Goal: Obtain resource: Download file/media

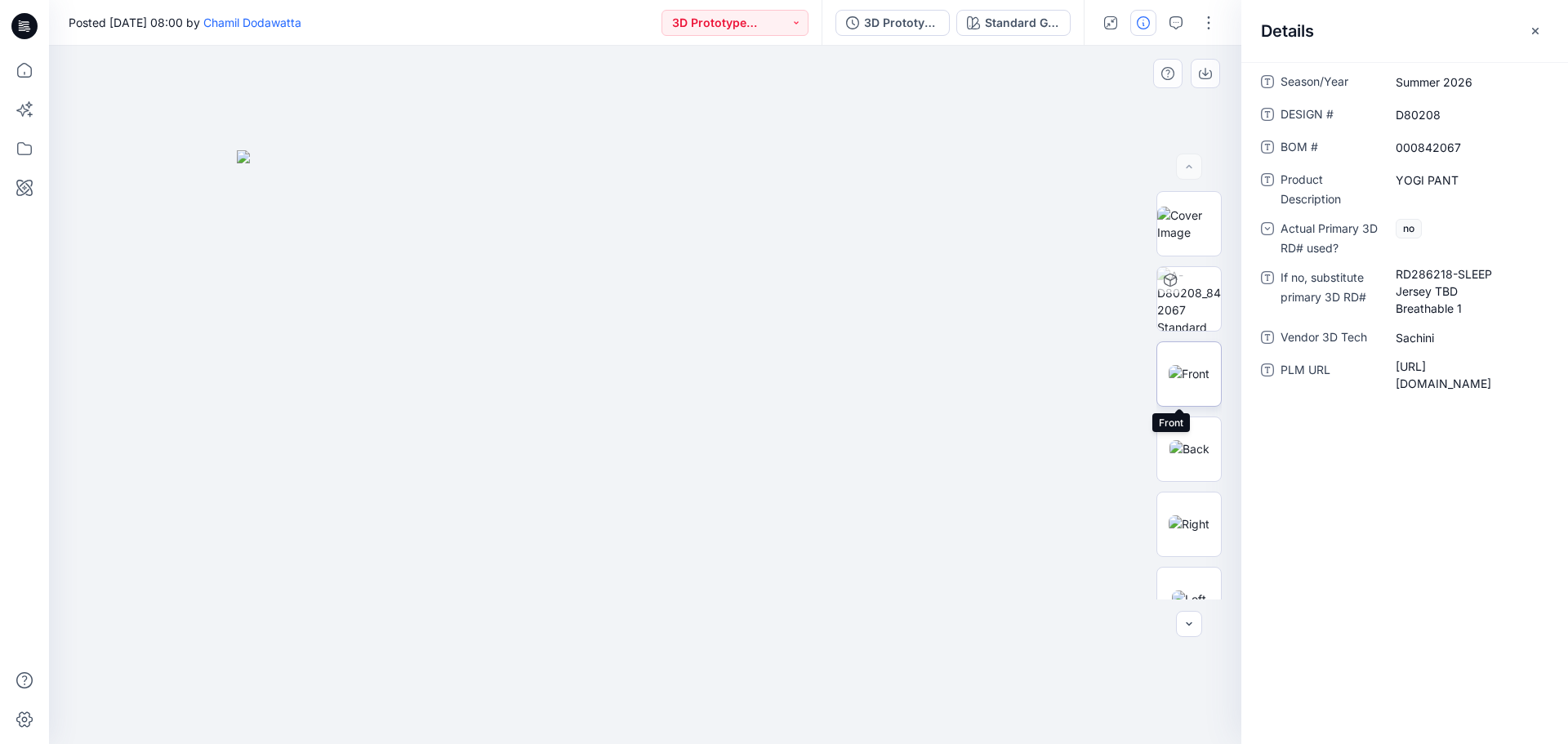
click at [1185, 378] on img at bounding box center [1189, 373] width 41 height 18
click at [1190, 440] on img at bounding box center [1189, 448] width 40 height 18
click at [1106, 22] on icon "button" at bounding box center [1111, 23] width 13 height 13
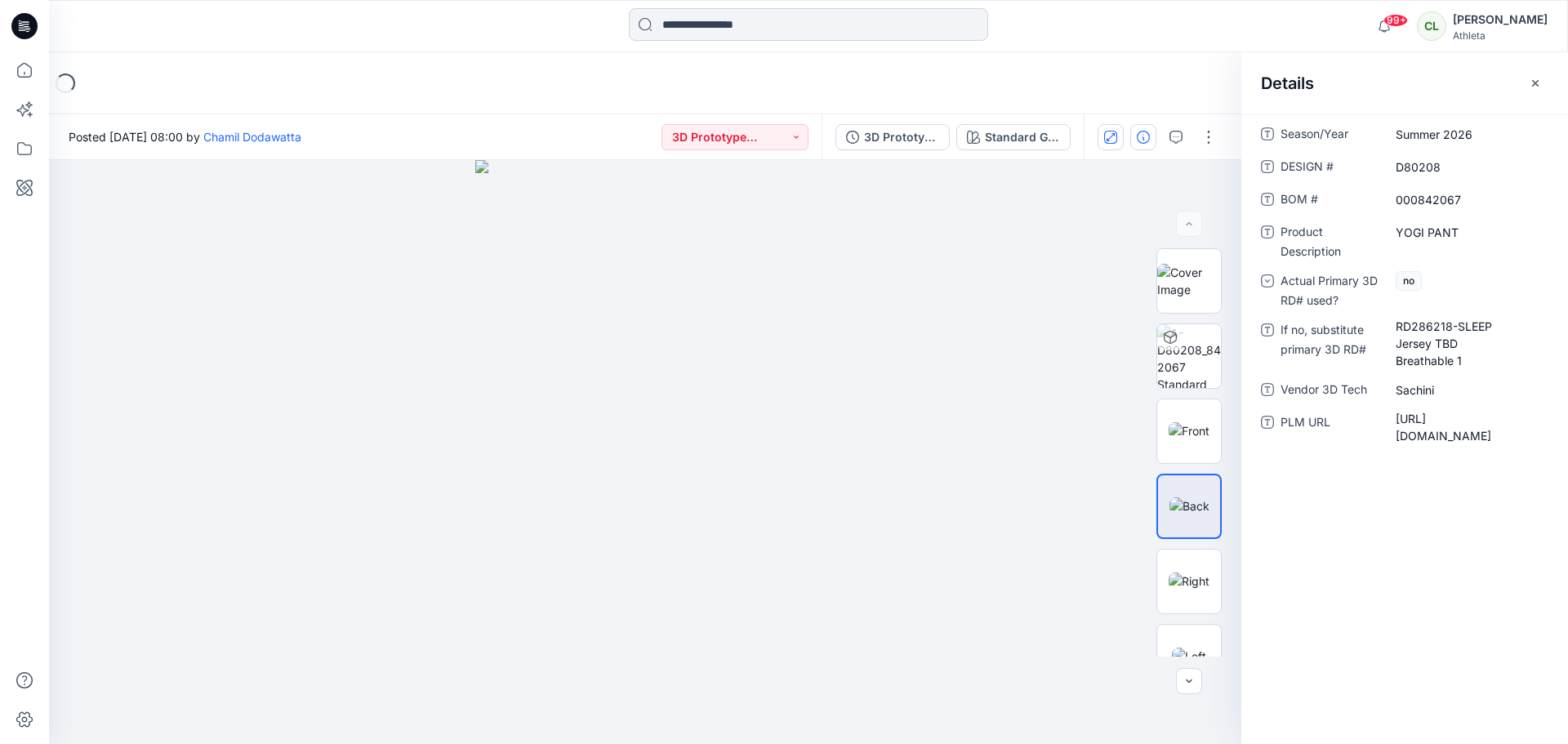
click at [698, 30] on input at bounding box center [808, 24] width 360 height 32
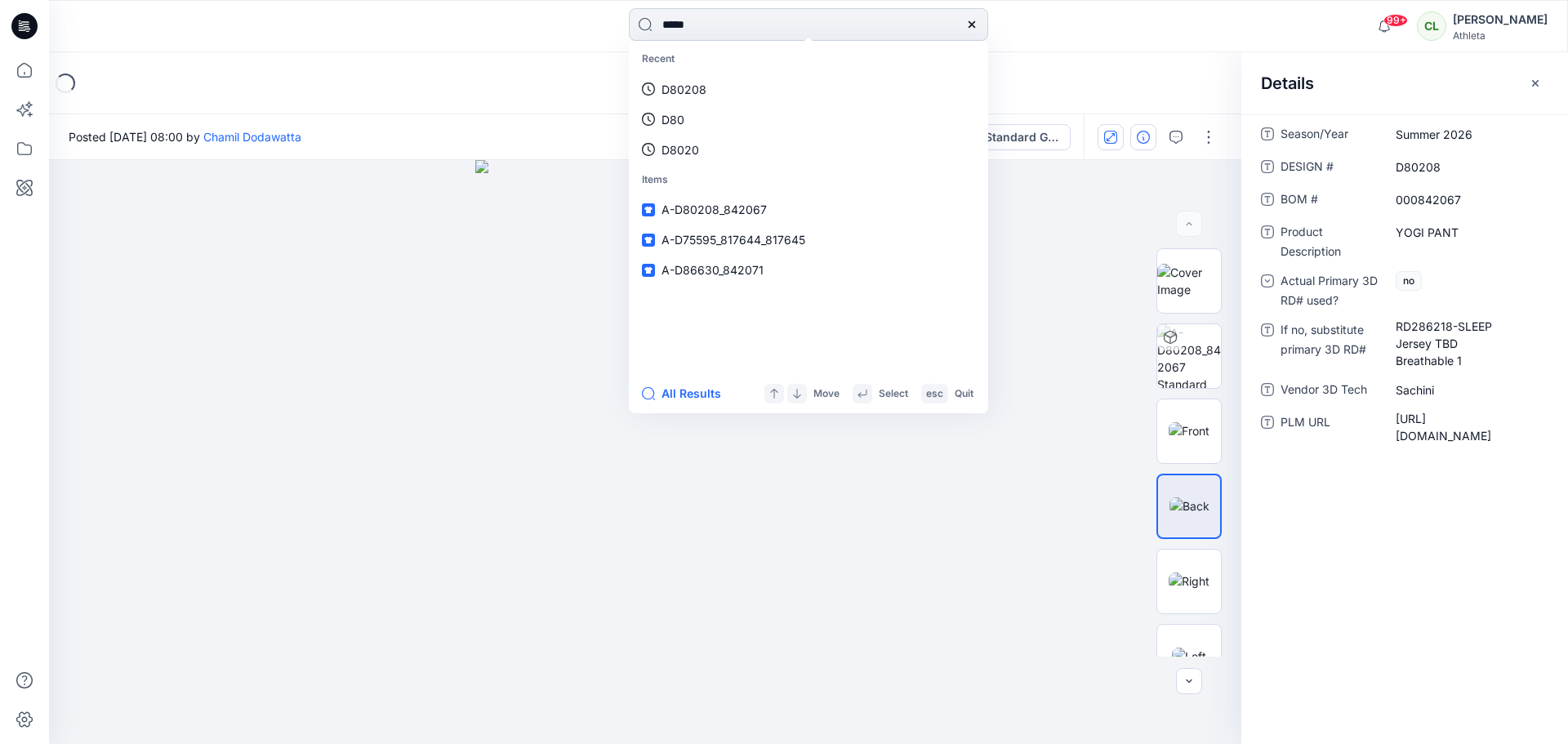
type input "******"
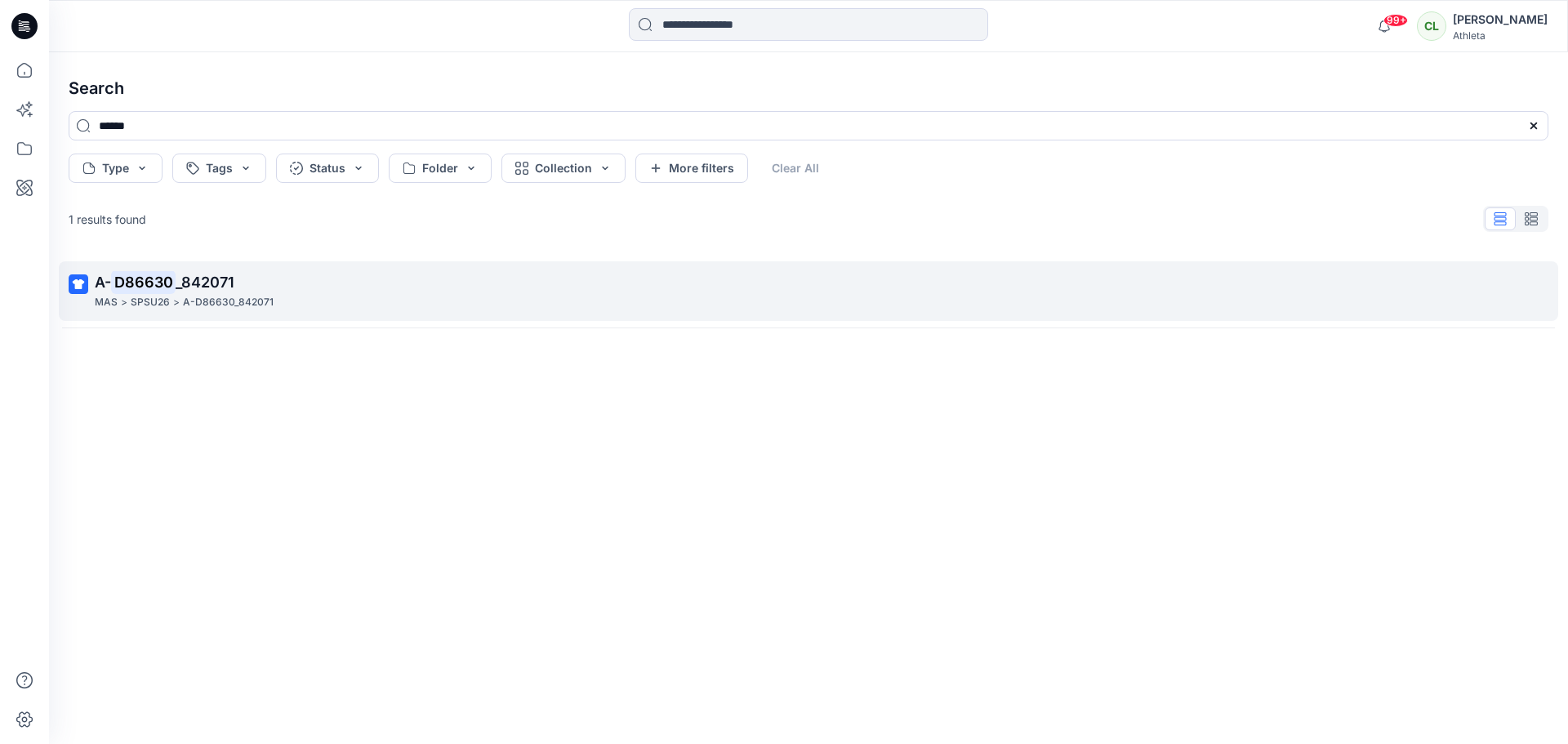
click at [127, 283] on mark "D86630" at bounding box center [143, 281] width 65 height 23
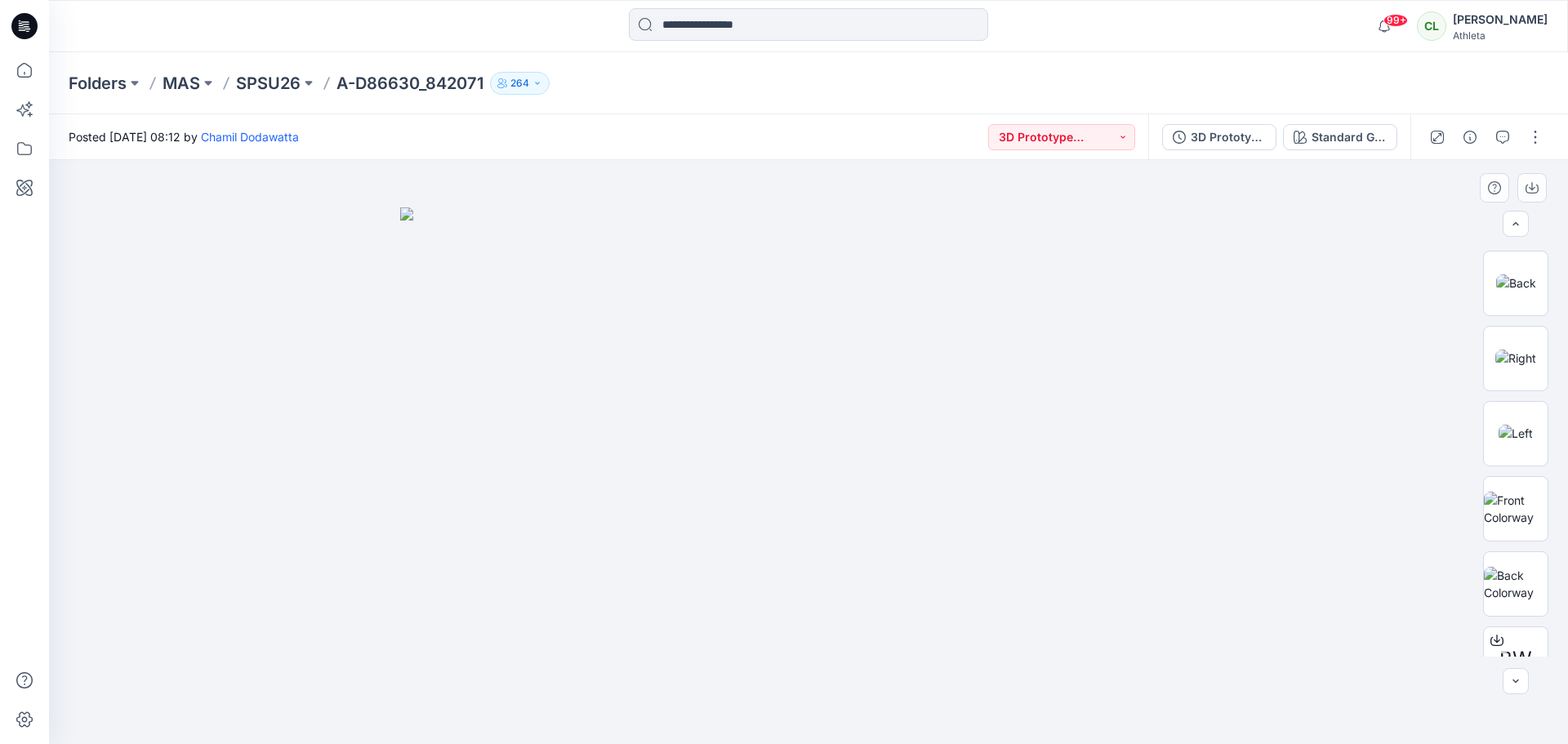
scroll to position [333, 0]
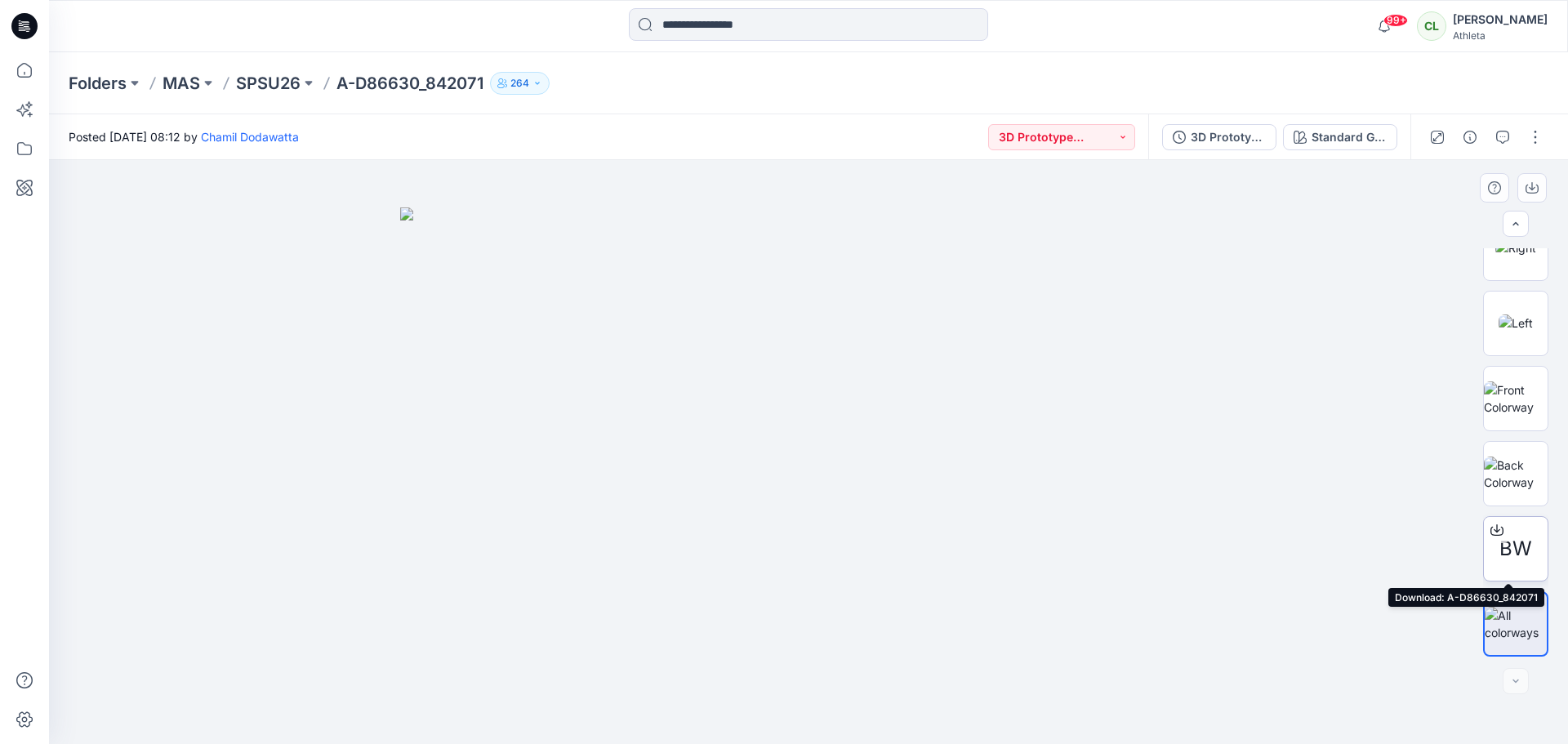
click at [1506, 548] on span "BW" at bounding box center [1515, 549] width 32 height 30
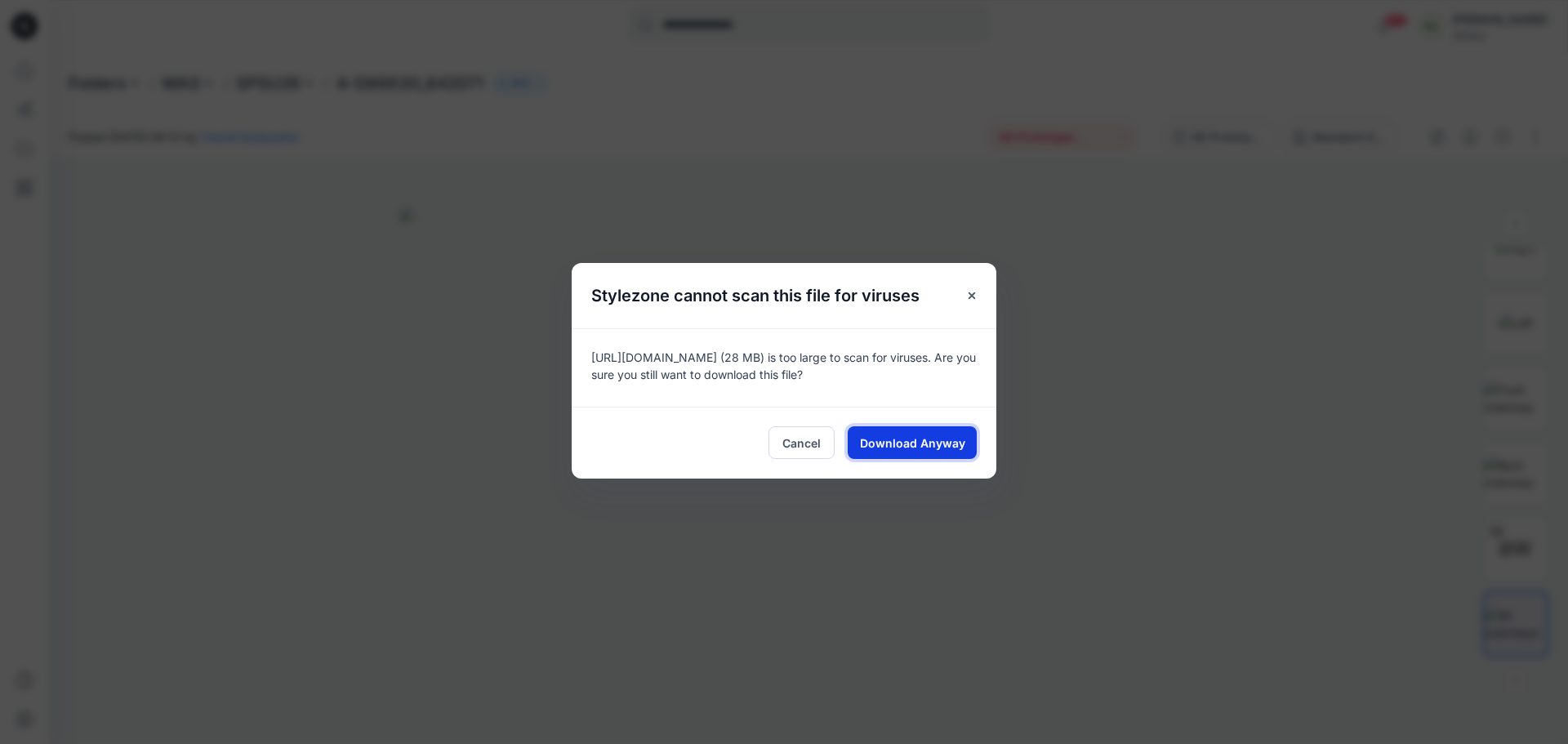
click at [913, 443] on span "Download Anyway" at bounding box center [913, 443] width 105 height 18
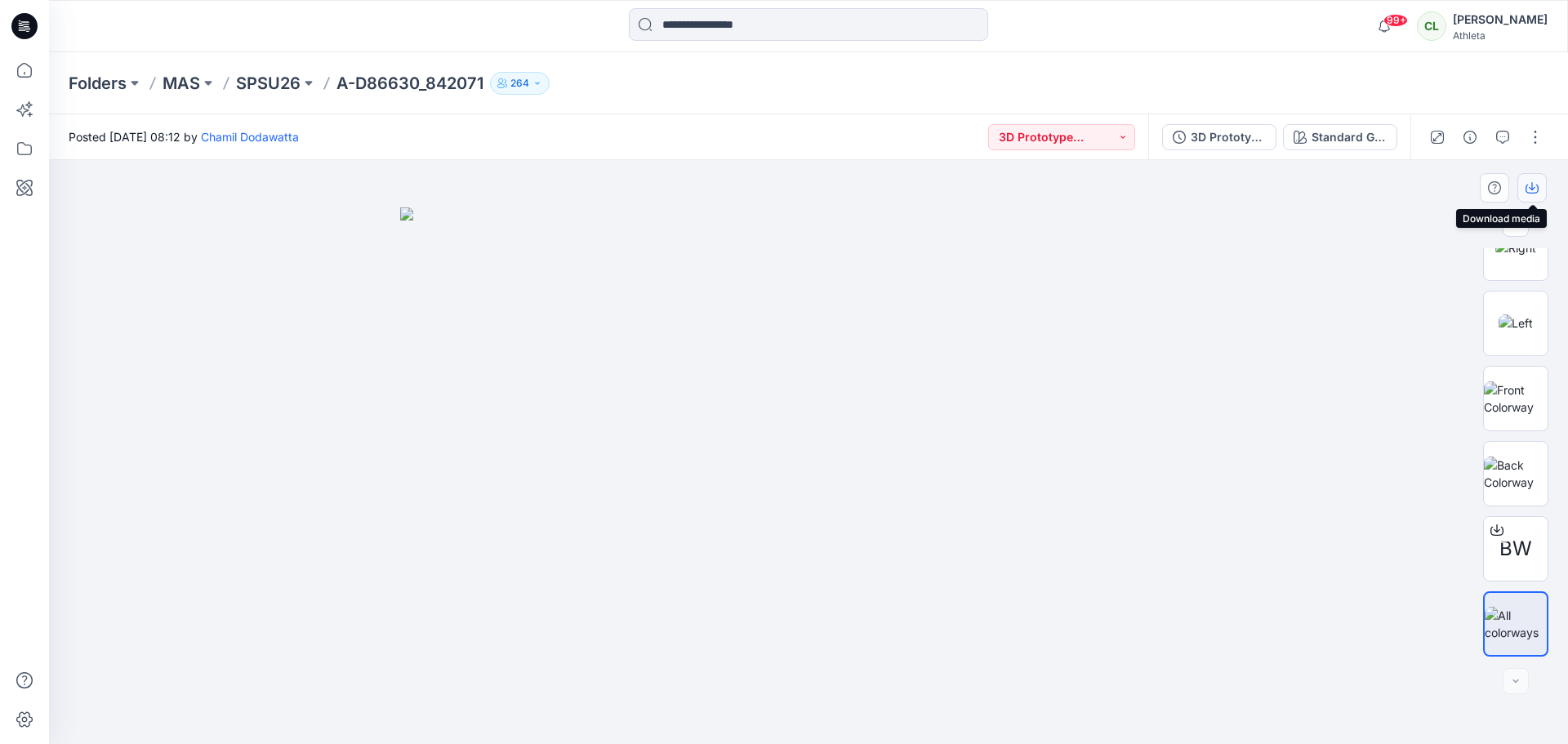
click at [1529, 183] on icon "button" at bounding box center [1532, 188] width 13 height 13
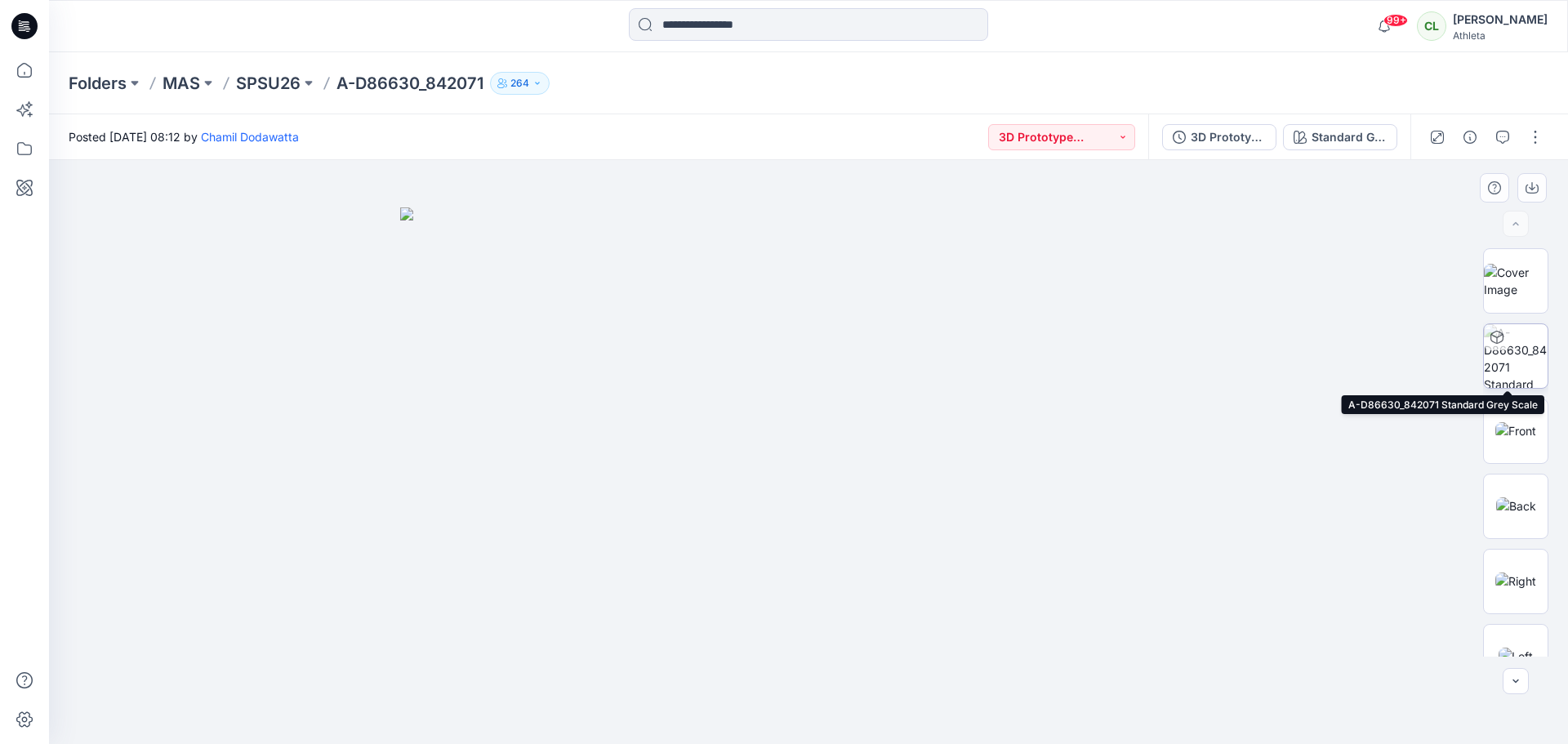
click at [1499, 360] on img at bounding box center [1515, 356] width 64 height 64
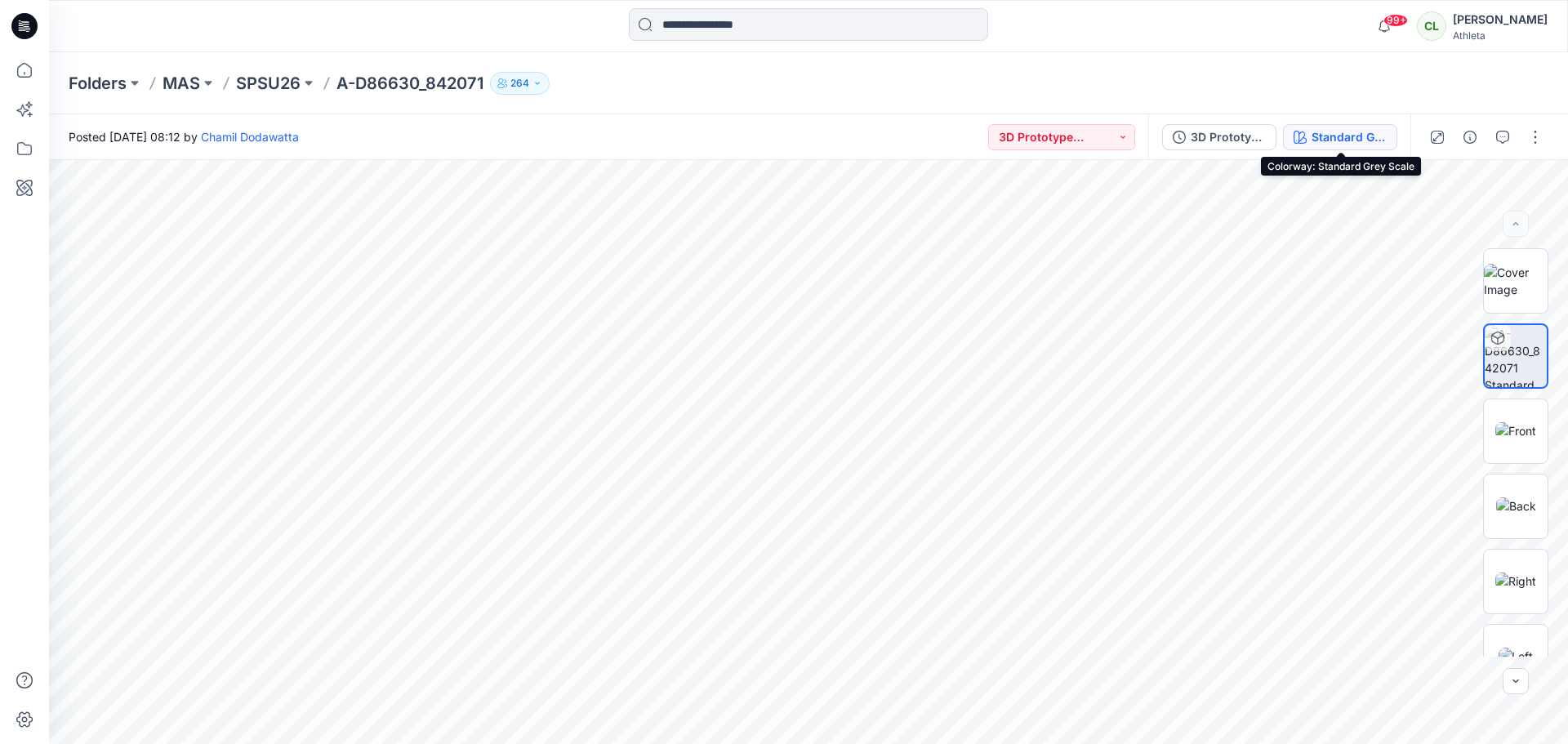
click at [1373, 142] on div "Standard Grey Scale" at bounding box center [1349, 136] width 75 height 18
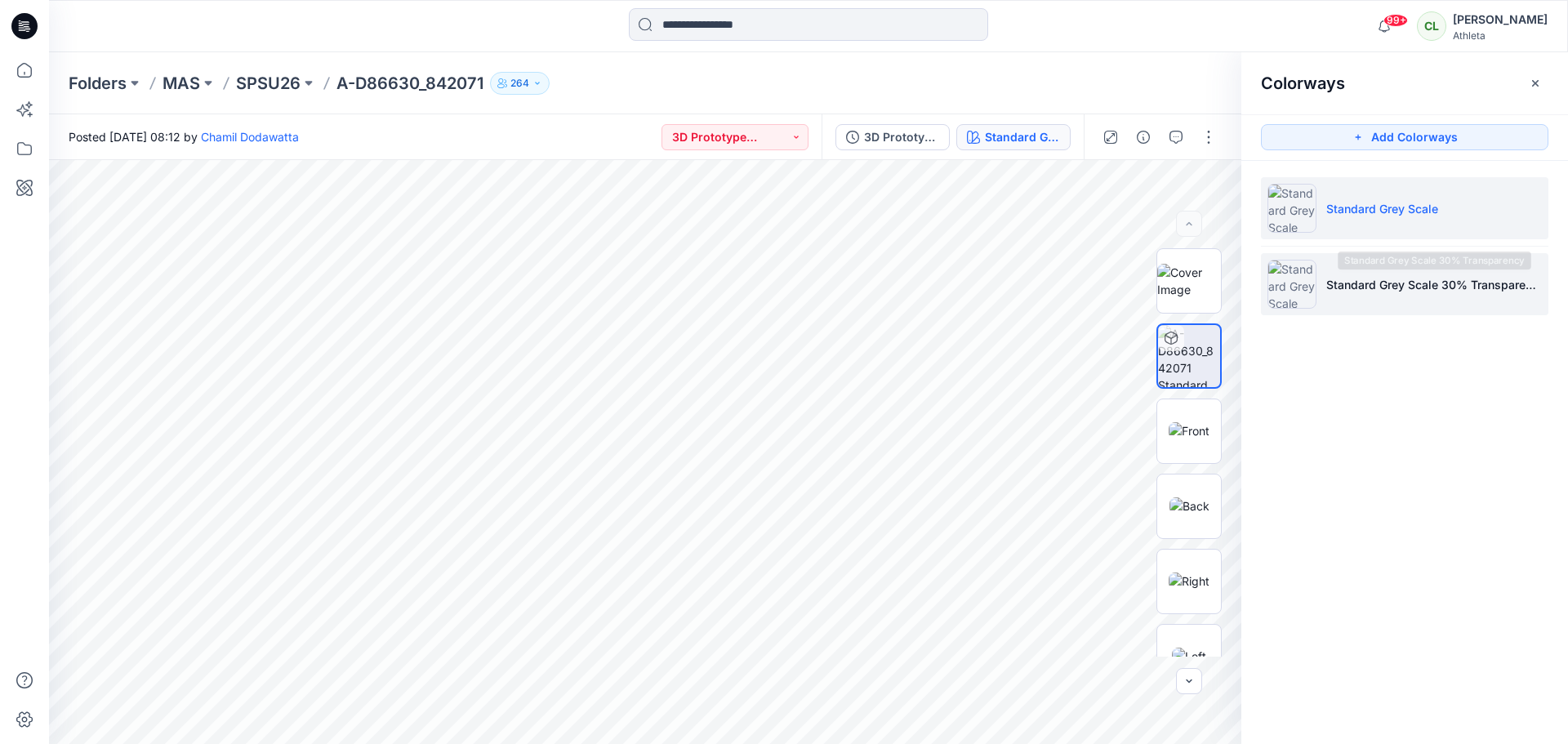
click at [1324, 288] on li "Standard Grey Scale 30% Transparency" at bounding box center [1405, 284] width 288 height 62
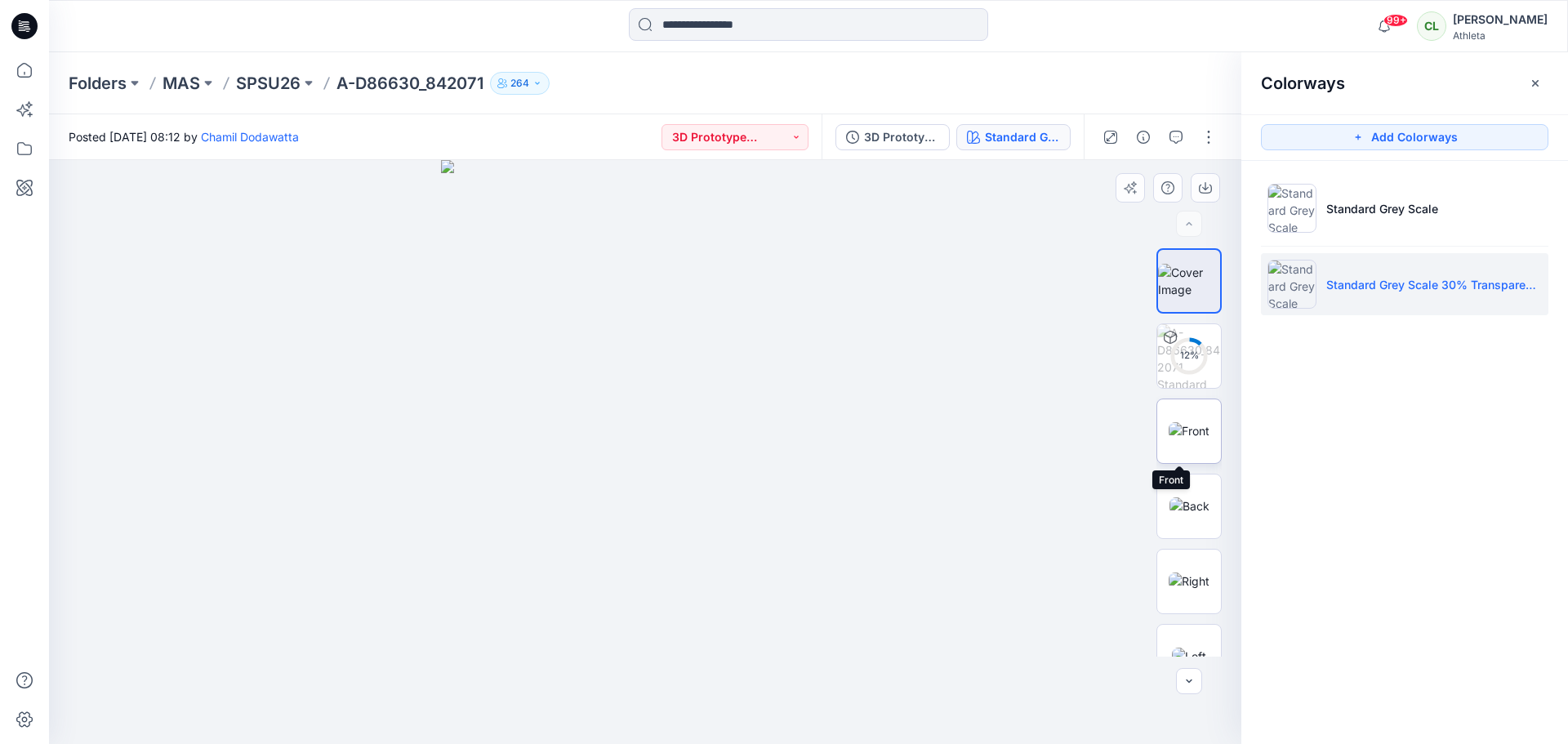
click at [1187, 438] on img at bounding box center [1189, 431] width 41 height 18
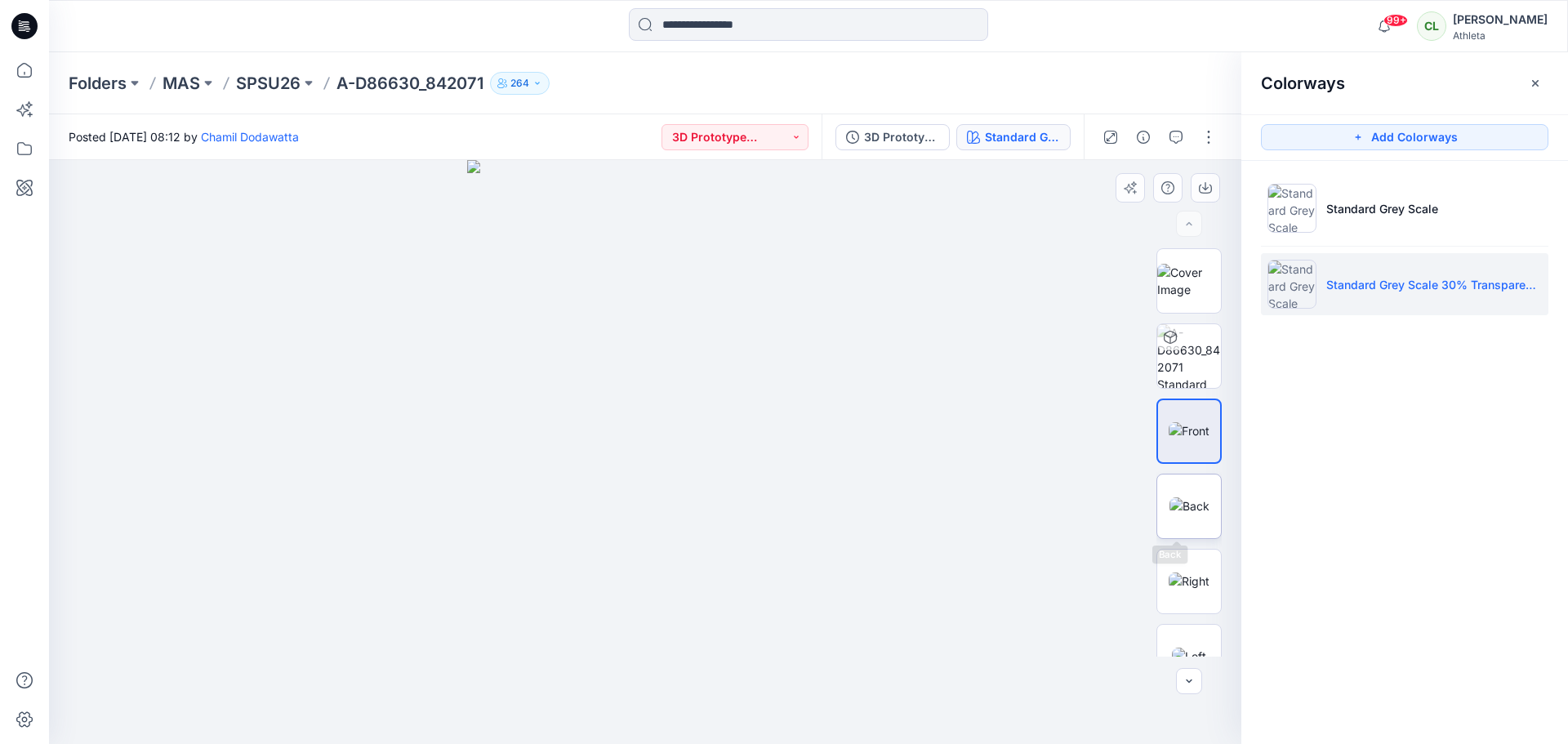
click at [1205, 497] on img at bounding box center [1189, 505] width 40 height 18
click at [1185, 436] on img at bounding box center [1189, 431] width 41 height 18
click at [1197, 497] on img at bounding box center [1189, 505] width 40 height 18
click at [1176, 590] on img at bounding box center [1189, 581] width 41 height 18
click at [1183, 647] on img at bounding box center [1188, 655] width 34 height 18
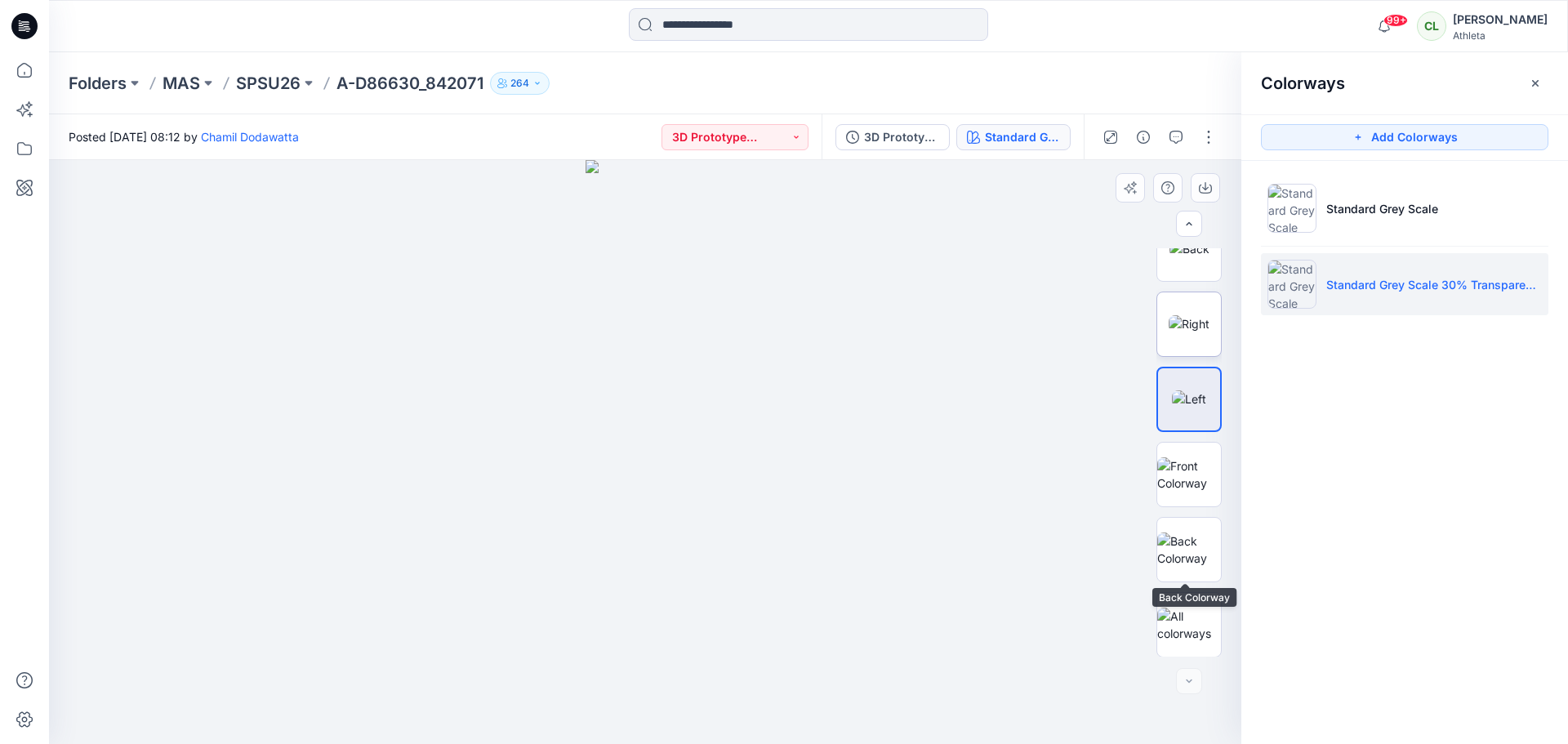
scroll to position [258, 0]
click at [1177, 466] on img at bounding box center [1188, 473] width 64 height 34
click at [1185, 535] on img at bounding box center [1188, 549] width 64 height 34
